Goal: Task Accomplishment & Management: Complete application form

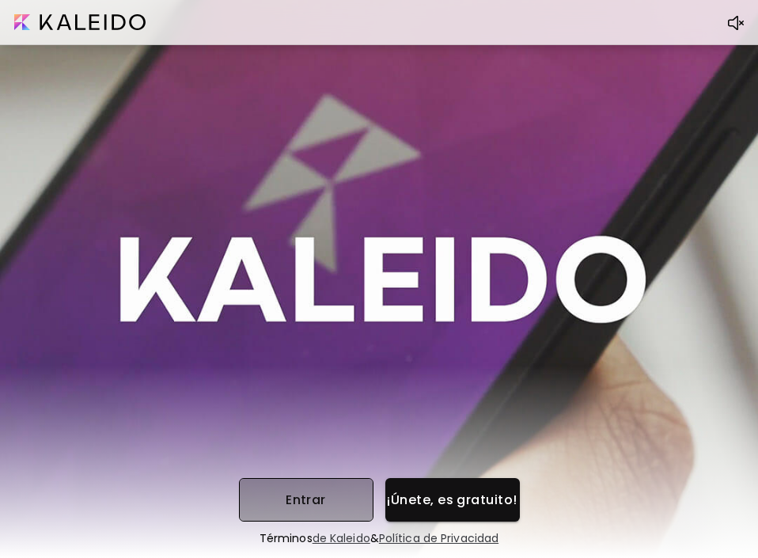
click at [340, 510] on button "Entrar" at bounding box center [306, 500] width 135 height 44
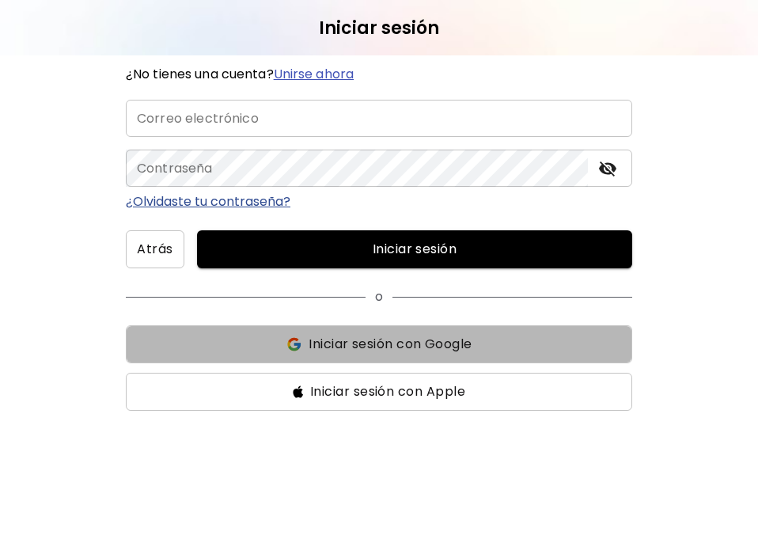
click at [419, 340] on span "Iniciar sesión con Google" at bounding box center [390, 344] width 163 height 19
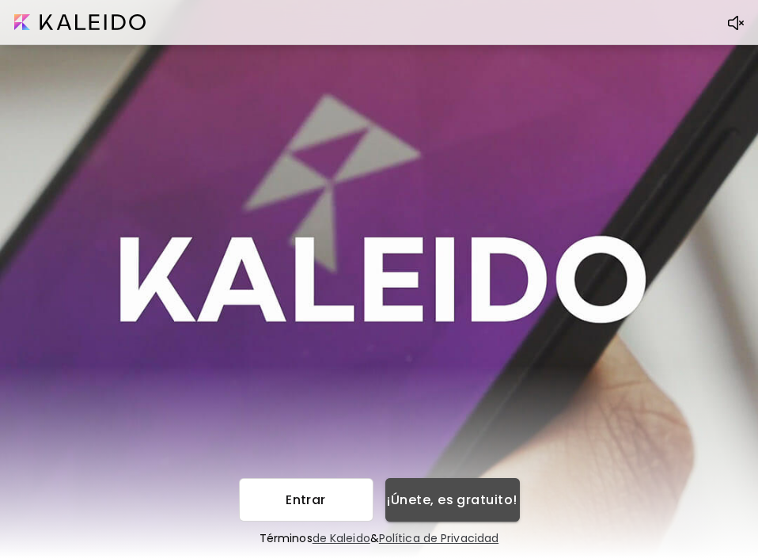
click at [440, 501] on span "¡Únete, es gratuito!" at bounding box center [452, 499] width 109 height 17
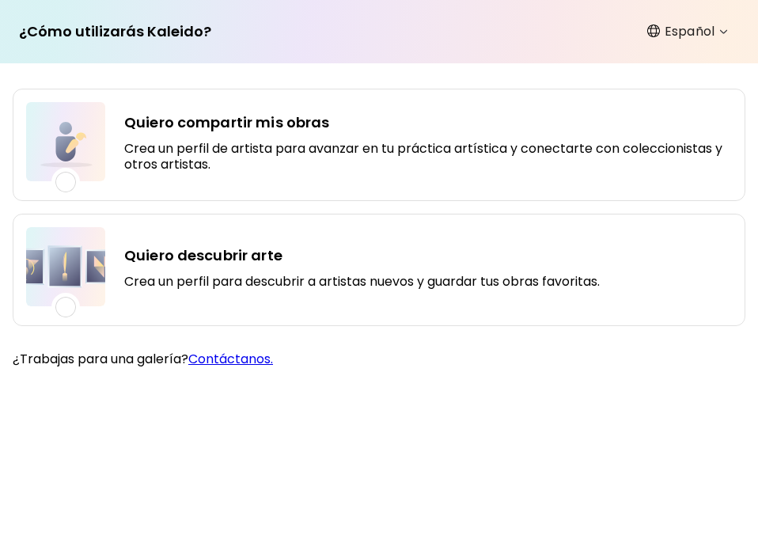
click at [308, 274] on h5 "Crea un perfil para descubrir a artistas nuevos y guardar tus obras favoritas." at bounding box center [362, 282] width 476 height 16
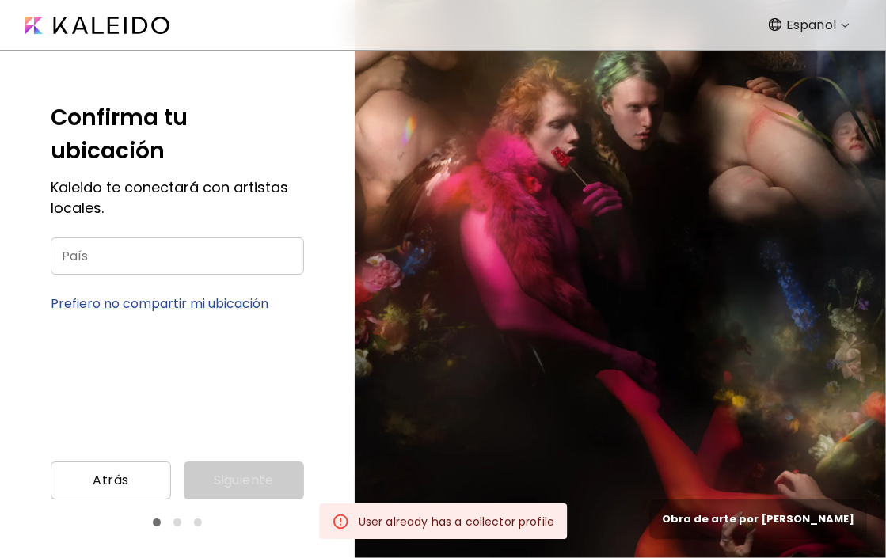
click at [231, 302] on p "Prefiero no compartir mi ubicación" at bounding box center [177, 304] width 253 height 20
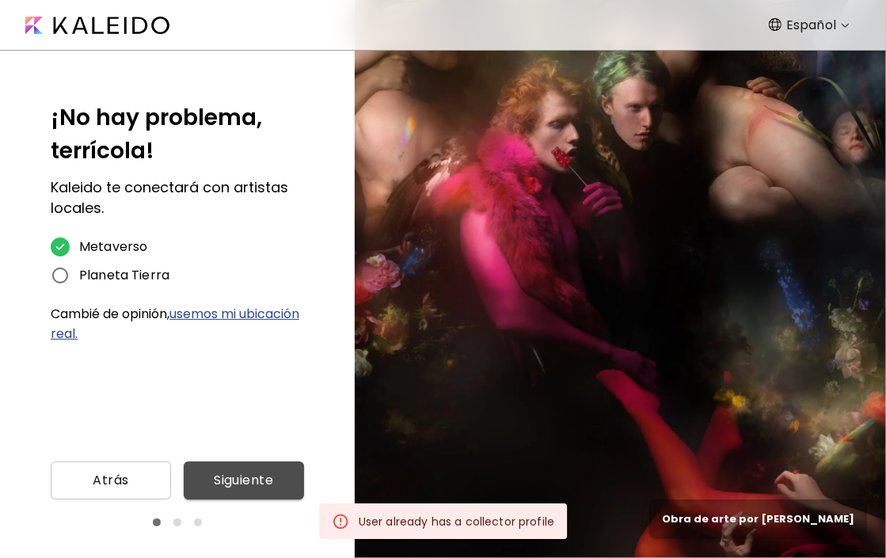
click at [255, 483] on span "Siguiente" at bounding box center [243, 480] width 95 height 19
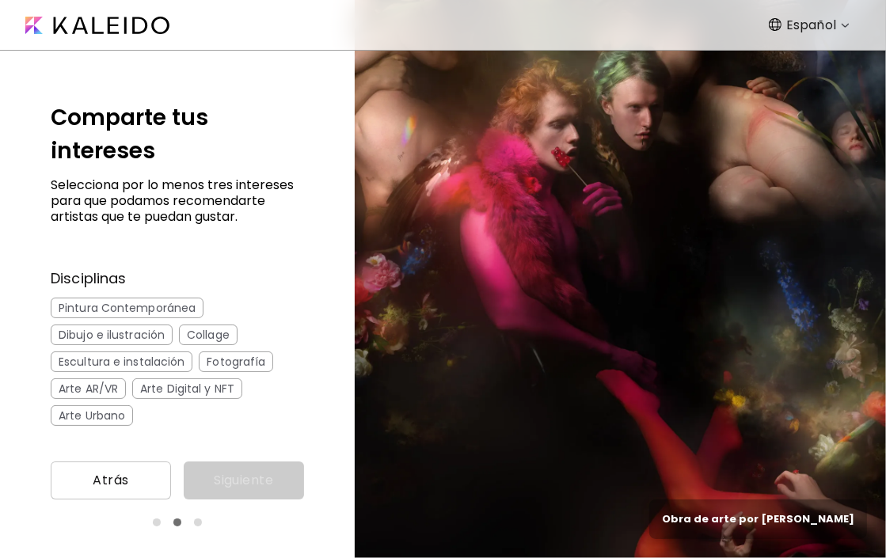
drag, startPoint x: 738, startPoint y: 0, endPoint x: 527, endPoint y: 22, distance: 211.7
click at [521, 26] on nav "Español *******" at bounding box center [443, 25] width 886 height 51
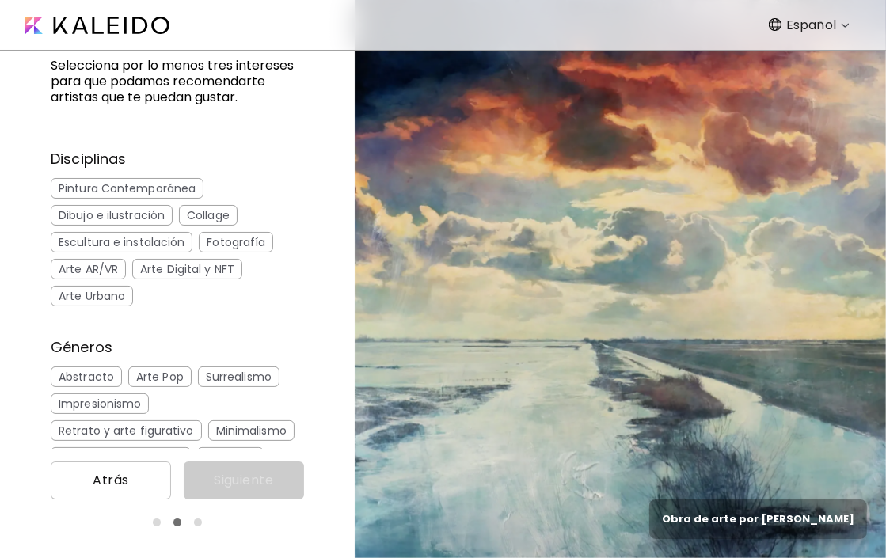
scroll to position [70, 0]
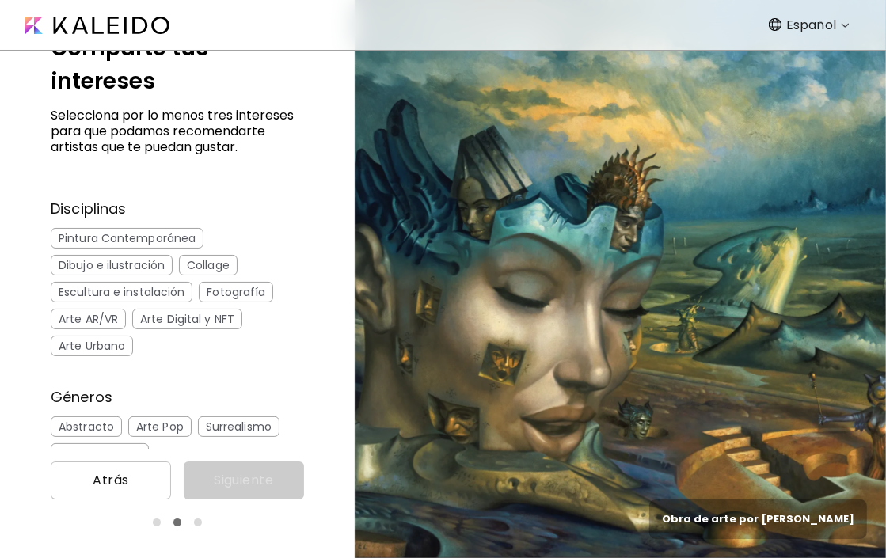
click at [191, 324] on div "Arte Digital y NFT" at bounding box center [187, 319] width 110 height 21
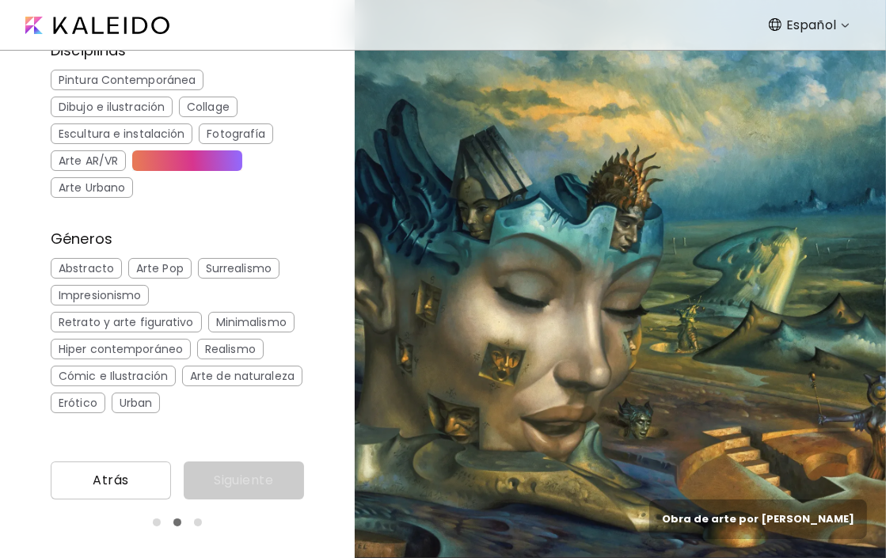
scroll to position [307, 0]
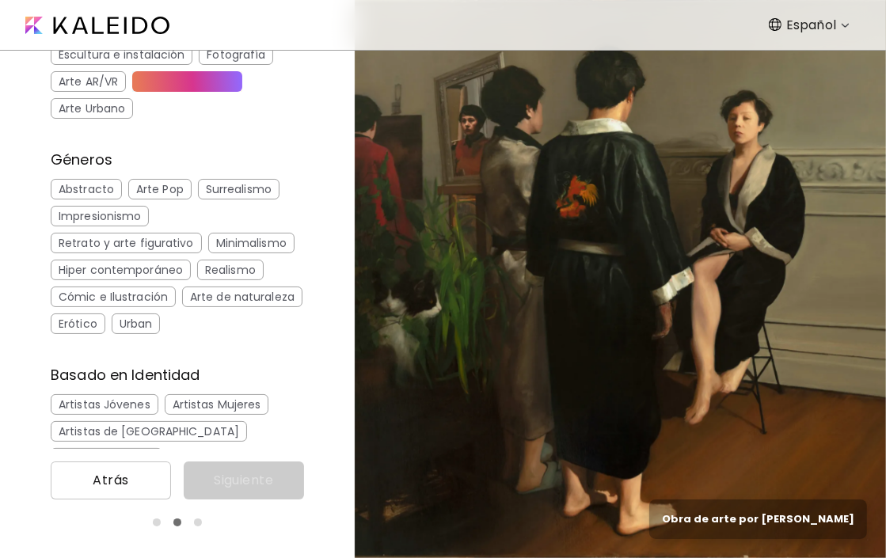
click at [161, 187] on div "Arte Pop" at bounding box center [159, 189] width 63 height 21
click at [86, 188] on div "Abstracto" at bounding box center [86, 189] width 71 height 21
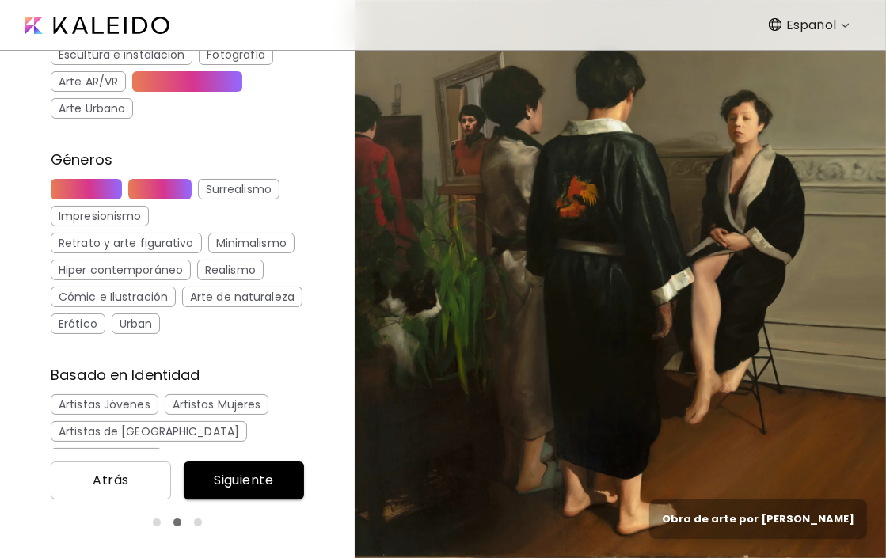
click at [154, 188] on div "Arte Pop" at bounding box center [159, 189] width 63 height 21
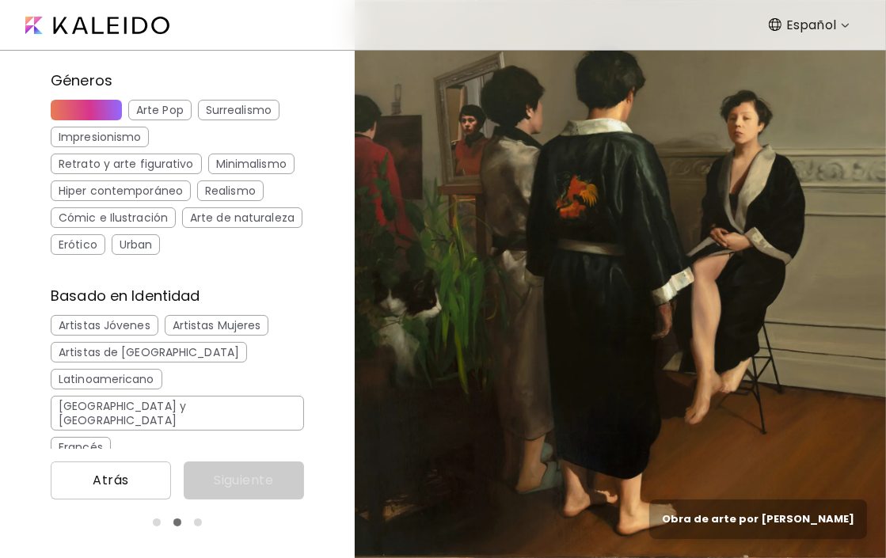
scroll to position [465, 0]
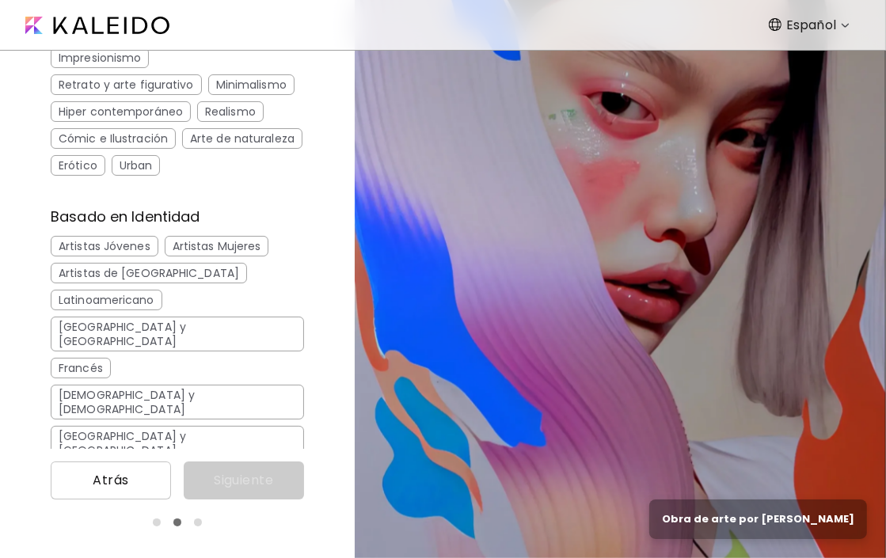
click at [117, 246] on div "Artistas Jóvenes" at bounding box center [105, 246] width 108 height 21
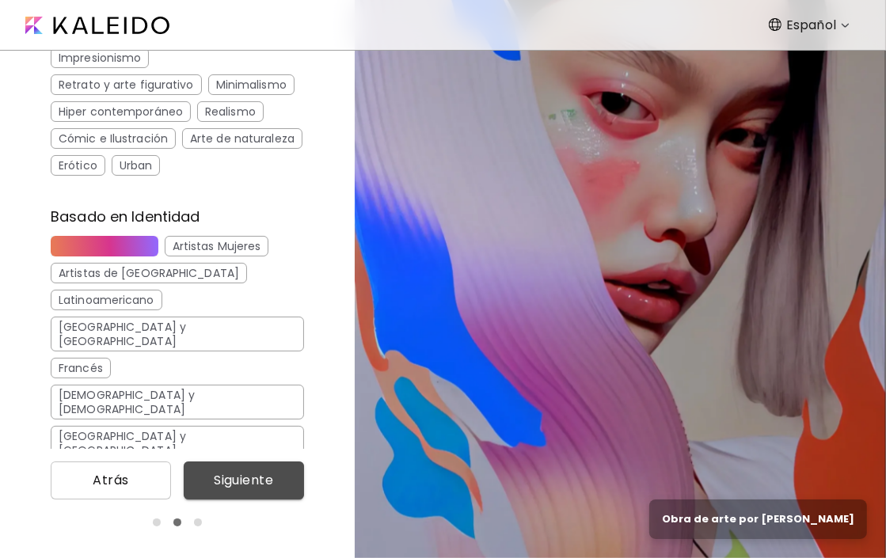
drag, startPoint x: 248, startPoint y: 488, endPoint x: 245, endPoint y: 480, distance: 8.5
click at [248, 487] on span "Siguiente" at bounding box center [243, 480] width 95 height 19
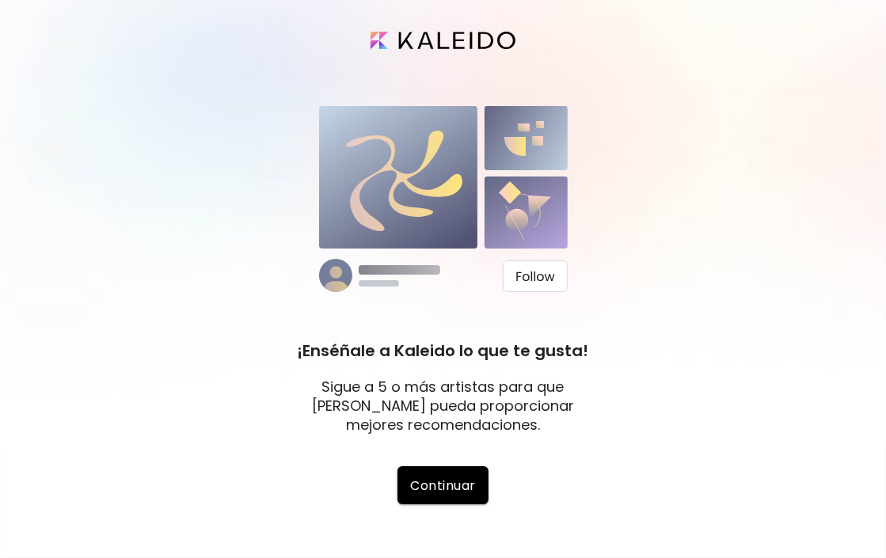
drag, startPoint x: 727, startPoint y: 0, endPoint x: 282, endPoint y: 78, distance: 452.4
click at [282, 78] on div "¡Enséñale a Kaleido lo que te gusta! Sigue a 5 o más artistas para que Kaleido …" at bounding box center [443, 279] width 886 height 558
click at [423, 34] on img at bounding box center [442, 40] width 144 height 17
click at [421, 35] on img at bounding box center [442, 40] width 144 height 17
click at [381, 32] on img at bounding box center [442, 40] width 144 height 17
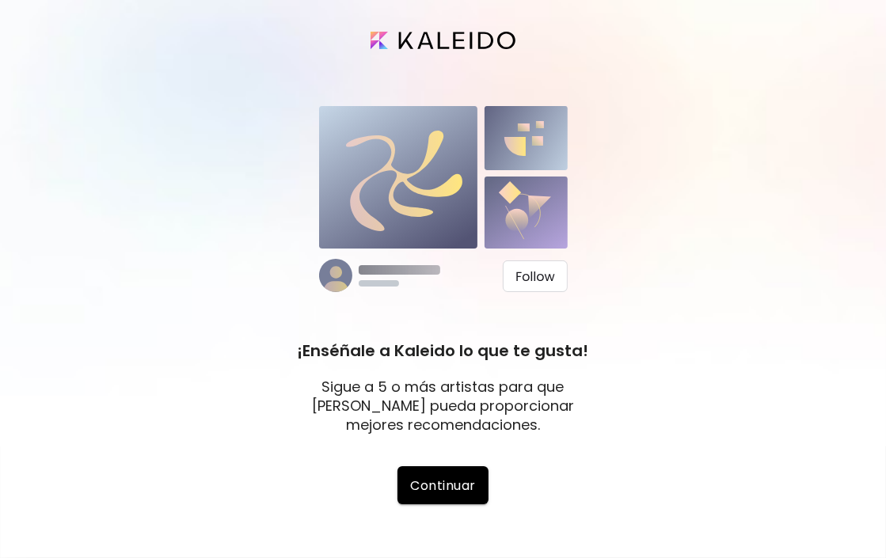
click at [455, 38] on img at bounding box center [442, 40] width 144 height 17
click at [454, 485] on span "Continuar" at bounding box center [442, 485] width 65 height 17
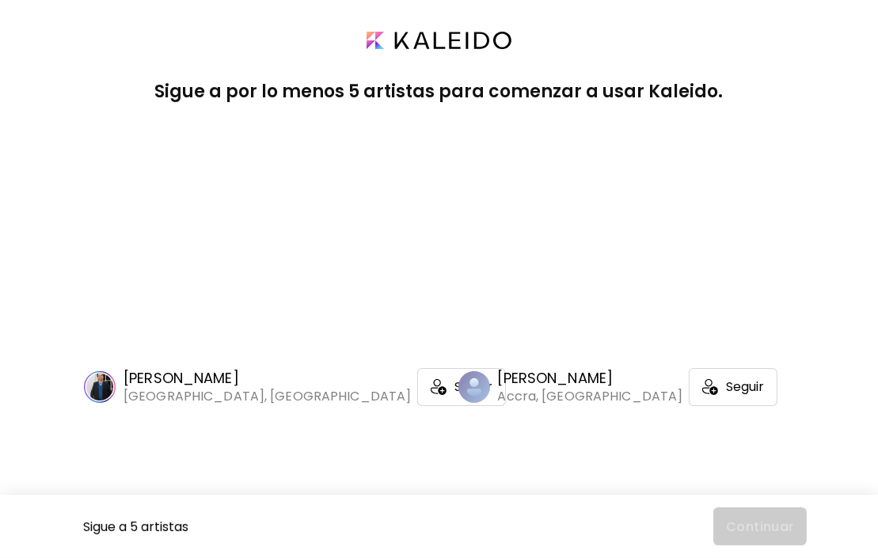
click at [376, 34] on img at bounding box center [438, 40] width 144 height 17
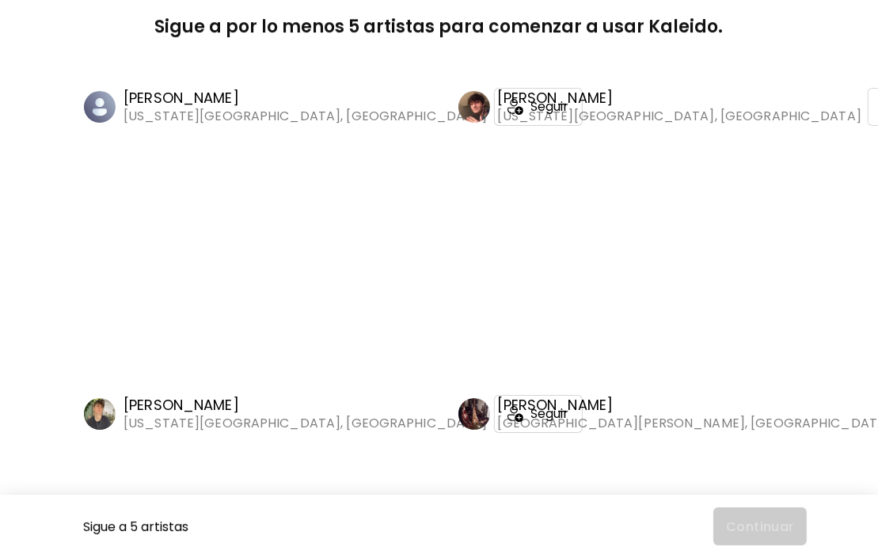
scroll to position [3957, 0]
